Goal: Information Seeking & Learning: Check status

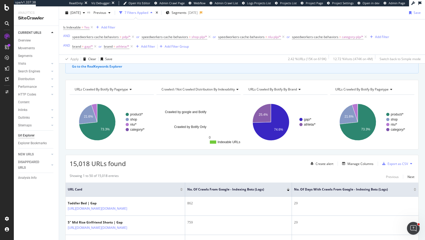
scroll to position [41, 0]
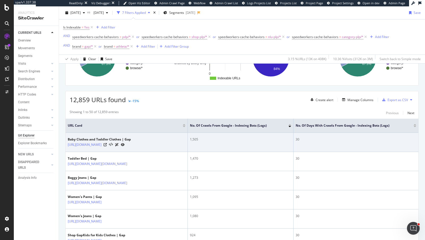
scroll to position [102, 0]
